Goal: Task Accomplishment & Management: Manage account settings

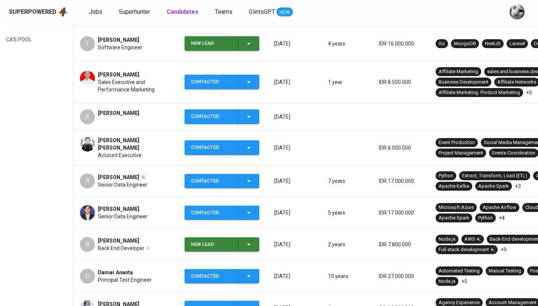
scroll to position [155, 0]
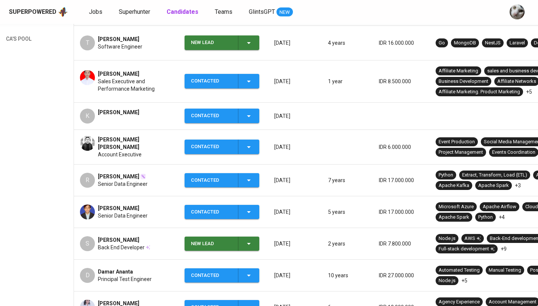
click at [117, 173] on span "[PERSON_NAME]" at bounding box center [118, 176] width 41 height 7
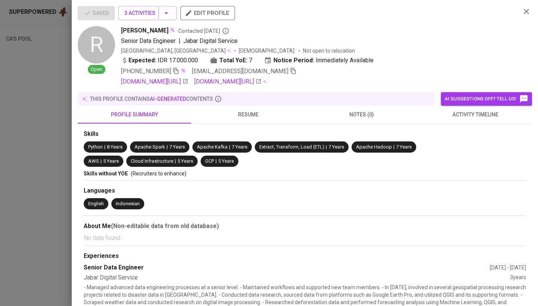
click at [53, 50] on div at bounding box center [269, 153] width 538 height 306
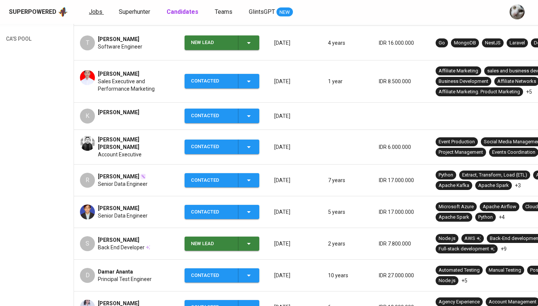
click at [97, 10] on span "Jobs" at bounding box center [95, 11] width 13 height 7
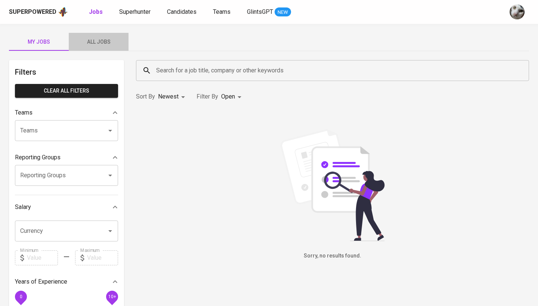
click at [104, 41] on span "All Jobs" at bounding box center [98, 41] width 51 height 9
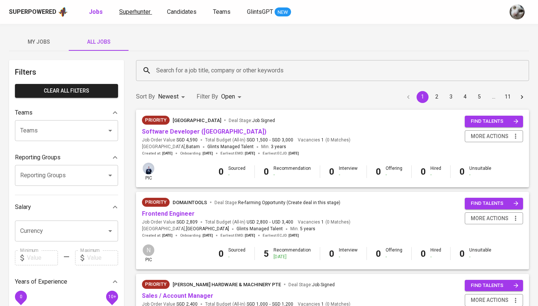
click at [127, 11] on span "Superhunter" at bounding box center [134, 11] width 31 height 7
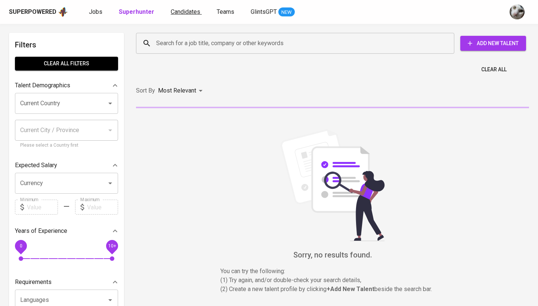
click at [184, 12] on span "Candidates" at bounding box center [186, 11] width 30 height 7
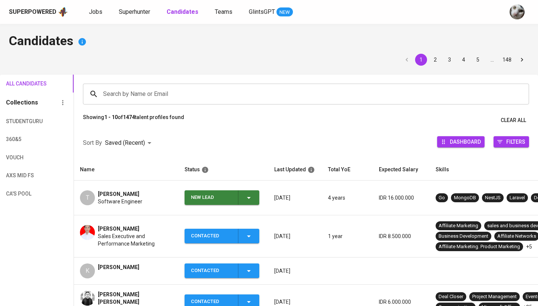
click at [213, 200] on div "New Lead" at bounding box center [211, 197] width 41 height 15
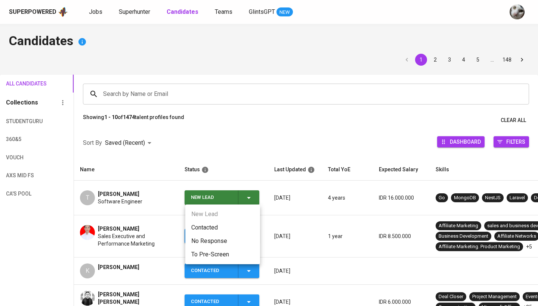
click at [215, 230] on li "Contacted" at bounding box center [222, 227] width 75 height 13
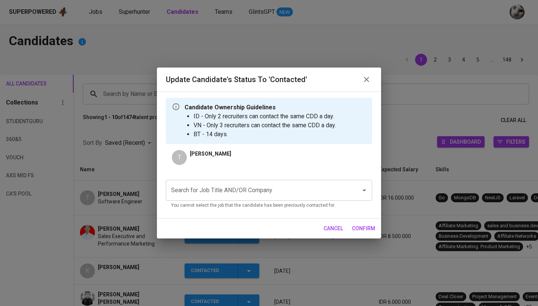
click at [291, 190] on input "Search for Job Title AND/OR Company" at bounding box center [258, 190] width 179 height 14
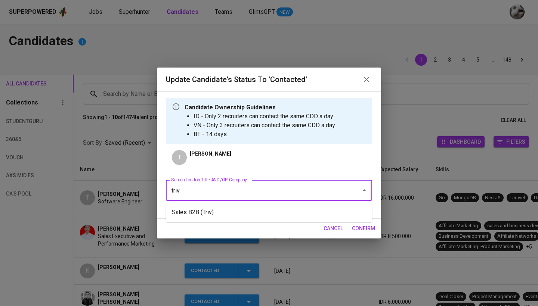
click at [288, 207] on li "Sales B2B (Triv)" at bounding box center [269, 212] width 206 height 13
type input "triv"
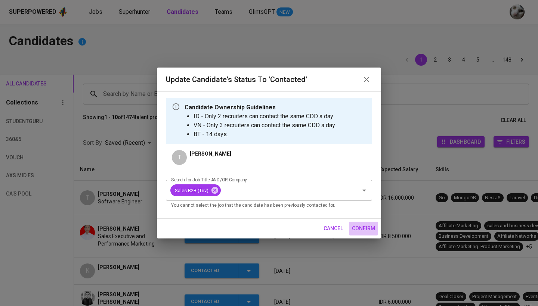
click at [362, 233] on button "confirm" at bounding box center [363, 229] width 29 height 14
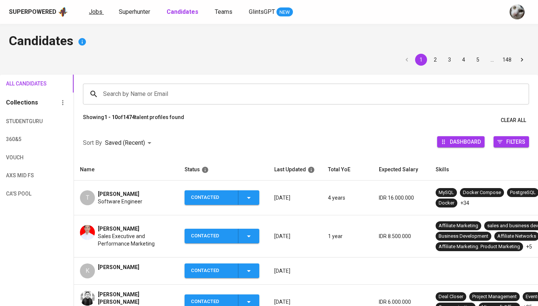
click at [89, 10] on span "Jobs" at bounding box center [95, 11] width 13 height 7
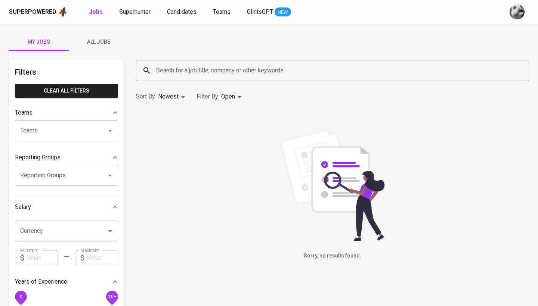
click at [106, 43] on span "All Jobs" at bounding box center [98, 41] width 51 height 9
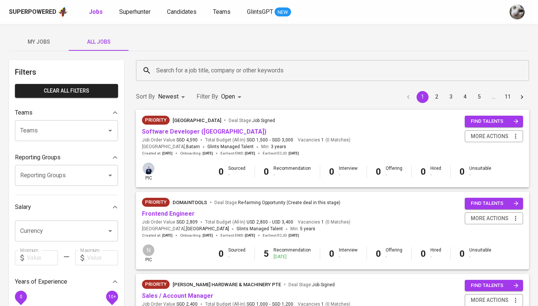
click at [171, 131] on li "Oldest" at bounding box center [172, 126] width 32 height 13
type input "OLDEST"
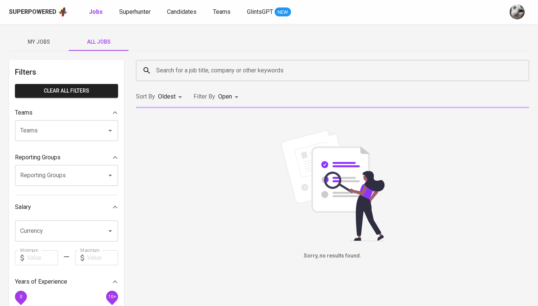
click at [232, 94] on body "Superpowered Jobs Superhunter Candidates Teams GlintsGPT NEW My Jobs All Jobs F…" at bounding box center [269, 255] width 538 height 510
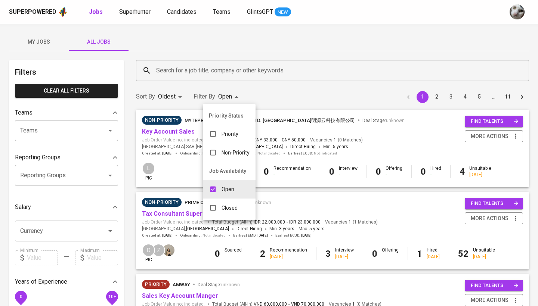
click at [210, 195] on input "checkbox" at bounding box center [213, 189] width 14 height 14
checkbox input "false"
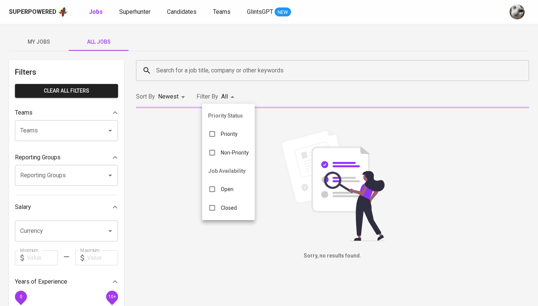
type input "NEWEST"
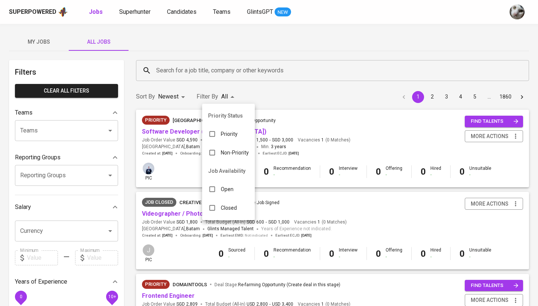
click at [212, 209] on input "checkbox" at bounding box center [212, 208] width 14 height 14
checkbox input "true"
type input "CLOSE"
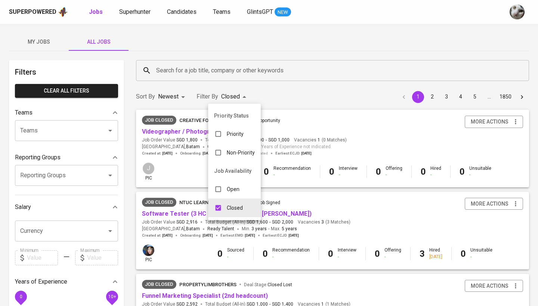
click at [249, 73] on div at bounding box center [269, 153] width 538 height 306
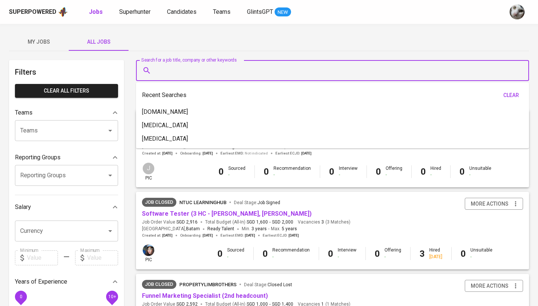
click at [249, 73] on input "Search for a job title, company or other keywords" at bounding box center [334, 70] width 360 height 14
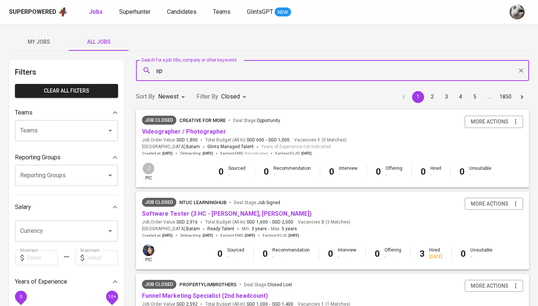
type input "s"
type input "giddy"
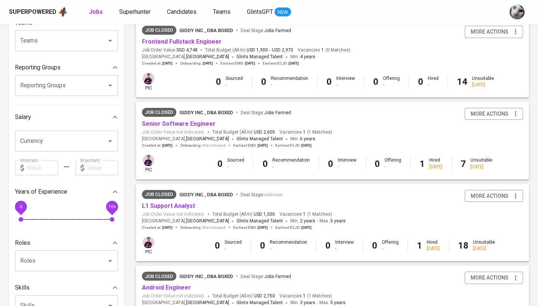
scroll to position [99, 0]
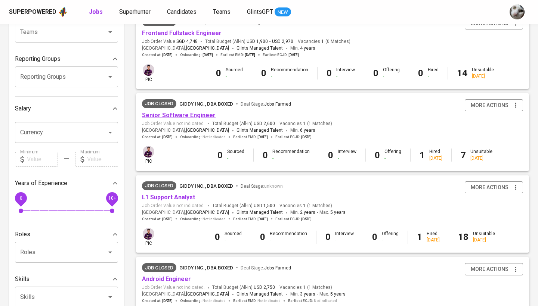
click at [198, 117] on link "Senior Software Engineer" at bounding box center [179, 115] width 74 height 7
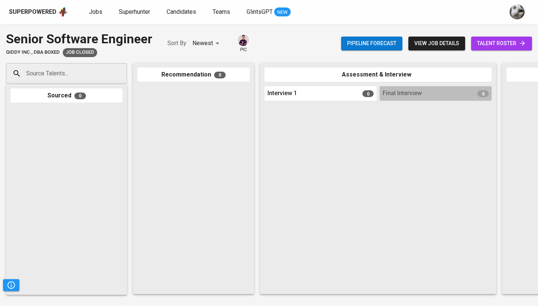
click at [489, 47] on span "talent roster" at bounding box center [501, 43] width 49 height 9
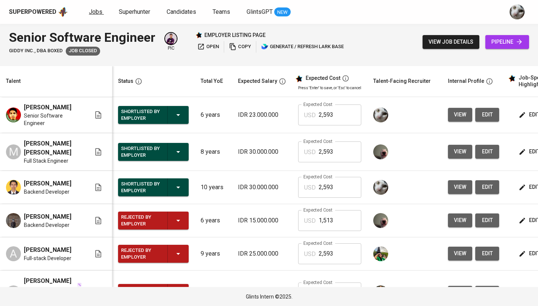
click at [93, 11] on span "Jobs" at bounding box center [95, 11] width 13 height 7
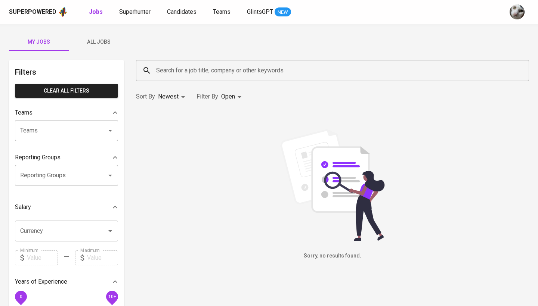
click at [93, 39] on span "All Jobs" at bounding box center [98, 41] width 51 height 9
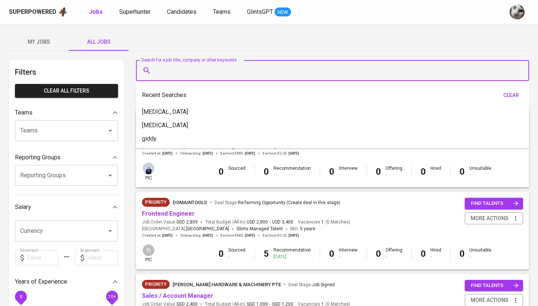
click at [172, 76] on input "Search for a job title, company or other keywords" at bounding box center [334, 70] width 360 height 14
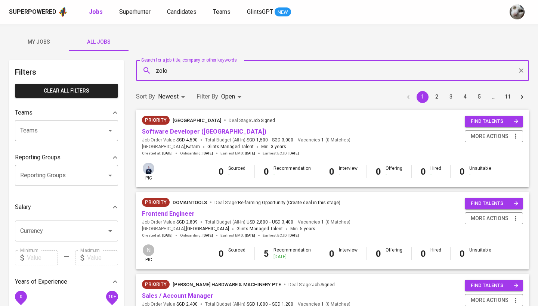
type input "zolo"
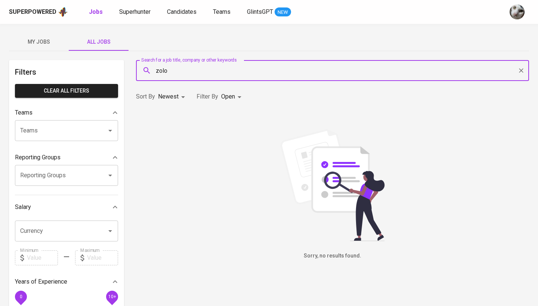
click at [177, 96] on body "Superpowered Jobs Superhunter Candidates Teams GlintsGPT NEW My Jobs All Jobs F…" at bounding box center [269, 255] width 538 height 510
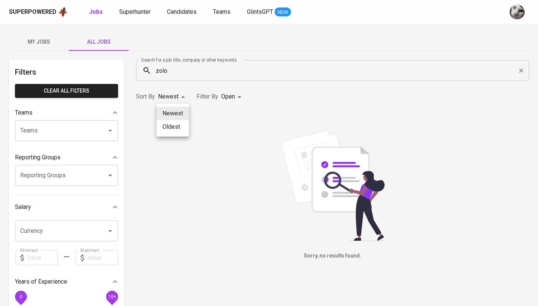
click at [176, 129] on li "Oldest" at bounding box center [172, 126] width 32 height 13
type input "OLDEST"
click at [232, 97] on body "Superpowered Jobs Superhunter Candidates Teams GlintsGPT NEW My Jobs All Jobs F…" at bounding box center [269, 255] width 538 height 510
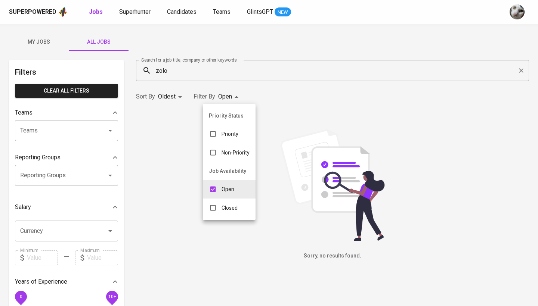
click at [227, 209] on p "Closed" at bounding box center [229, 207] width 16 height 7
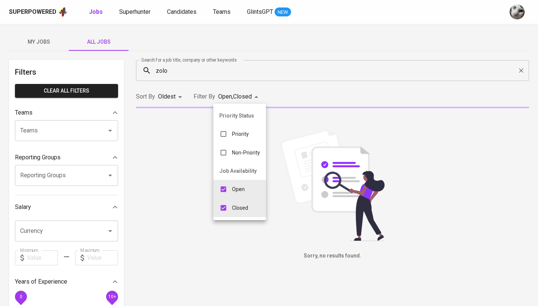
type input "OPEN,CLOSE"
checkbox input "true"
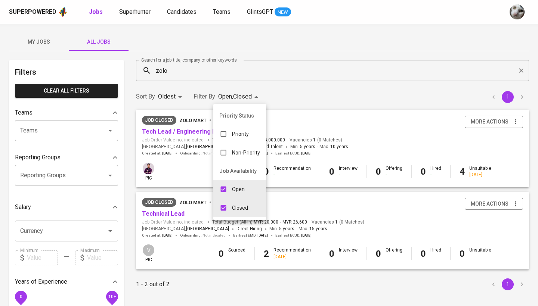
click at [221, 193] on input "checkbox" at bounding box center [223, 189] width 14 height 14
checkbox input "false"
type input "CLOSE"
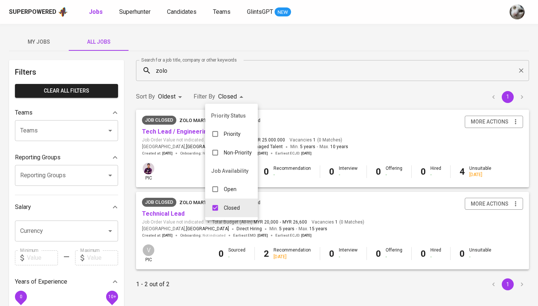
click at [306, 90] on div at bounding box center [269, 153] width 538 height 306
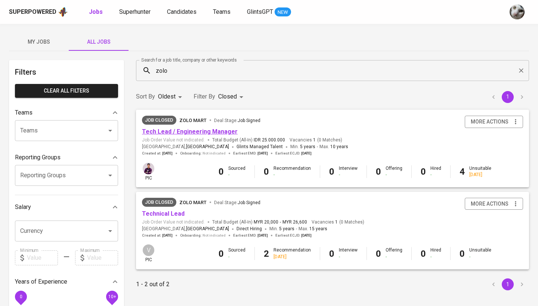
click at [203, 134] on link "Tech Lead / Engineering Manager" at bounding box center [190, 131] width 96 height 7
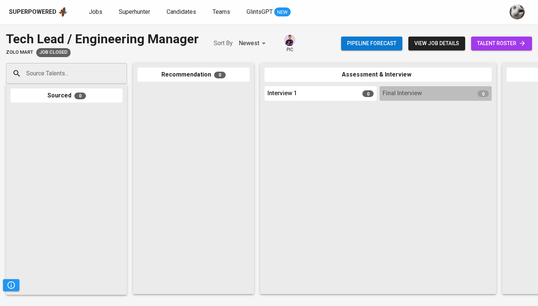
click at [504, 39] on span "talent roster" at bounding box center [501, 43] width 49 height 9
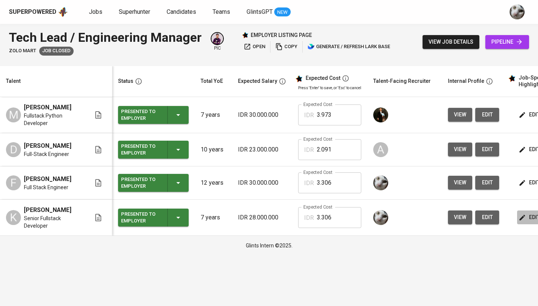
click at [523, 220] on icon "button" at bounding box center [521, 217] width 7 height 7
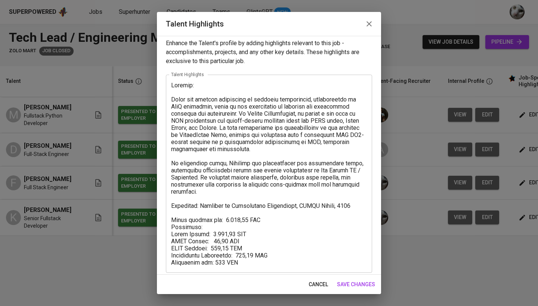
scroll to position [4, 0]
